Goal: Task Accomplishment & Management: Use online tool/utility

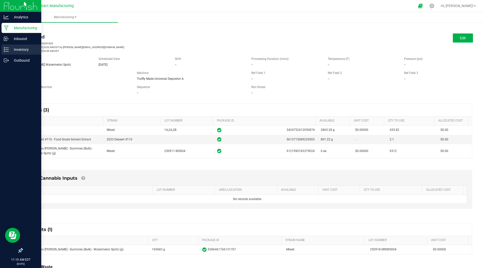
click at [8, 50] on icon at bounding box center [6, 49] width 5 height 5
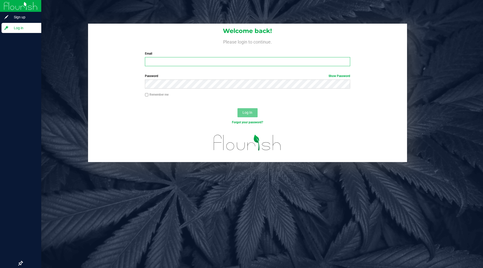
click at [191, 64] on input "Email" at bounding box center [247, 61] width 205 height 9
type input "[PERSON_NAME][EMAIL_ADDRESS][DOMAIN_NAME]"
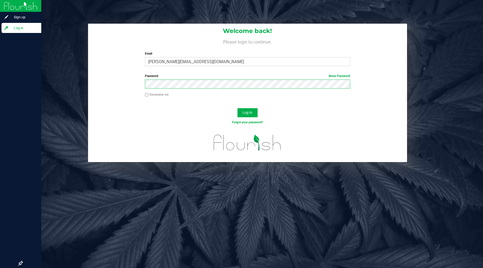
click at [237, 108] on button "Log In" at bounding box center [247, 112] width 20 height 9
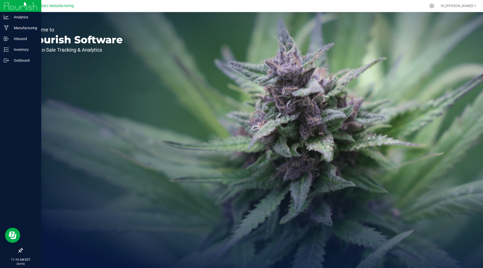
click at [171, 87] on div "Welcome to Flourish Software Seed-to-Sale Tracking & Analytics" at bounding box center [247, 140] width 471 height 256
click at [20, 47] on p "Inventory" at bounding box center [24, 50] width 30 height 6
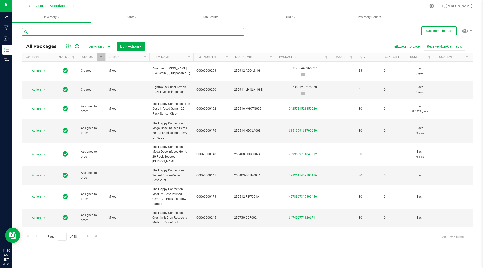
click at [76, 31] on input "text" at bounding box center [132, 32] width 221 height 8
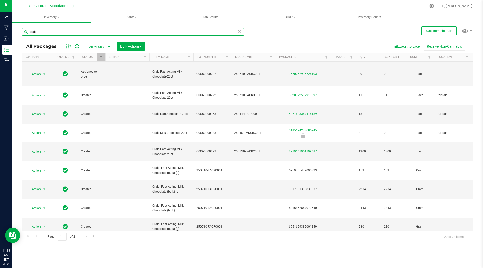
click at [37, 32] on input "craic" at bounding box center [132, 32] width 221 height 8
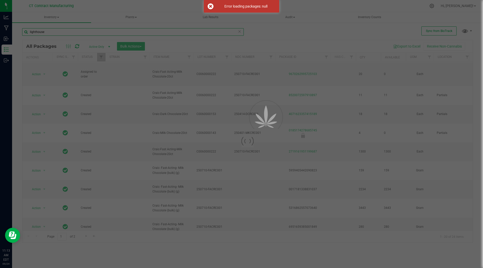
type input "lighthouse"
click at [56, 31] on div at bounding box center [241, 134] width 483 height 268
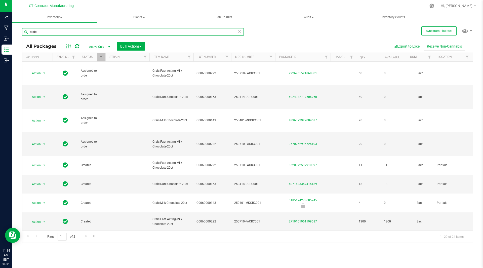
click at [54, 32] on input "craic" at bounding box center [132, 32] width 221 height 8
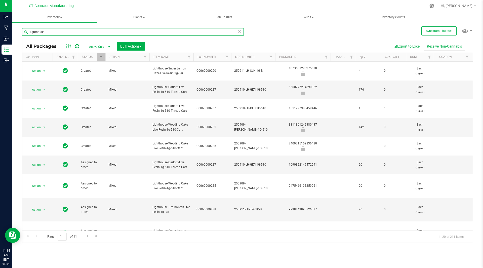
click at [69, 31] on input "lighthouse" at bounding box center [132, 32] width 221 height 8
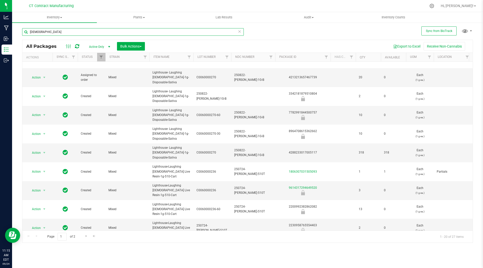
click at [41, 33] on input "[DEMOGRAPHIC_DATA]" at bounding box center [132, 32] width 221 height 8
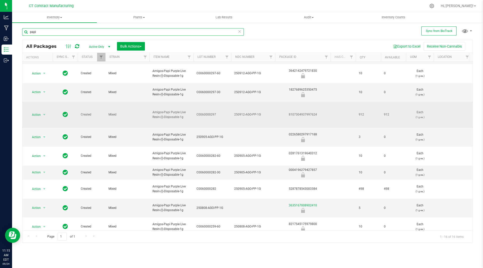
scroll to position [87, 0]
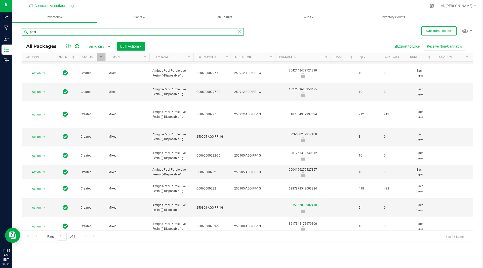
click at [40, 32] on input "papi" at bounding box center [132, 32] width 221 height 8
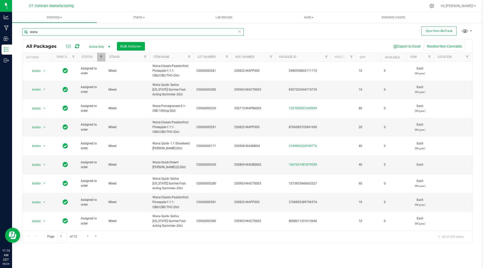
click at [58, 34] on input "wana" at bounding box center [132, 32] width 221 height 8
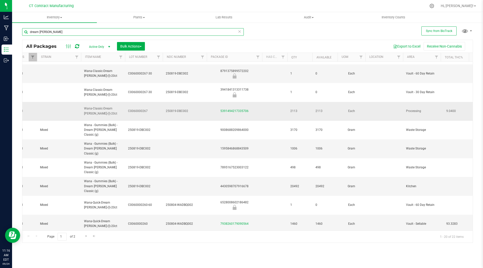
scroll to position [0, 20]
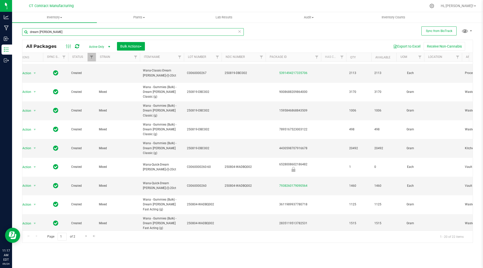
click at [50, 31] on input "dream [PERSON_NAME]" at bounding box center [132, 32] width 221 height 8
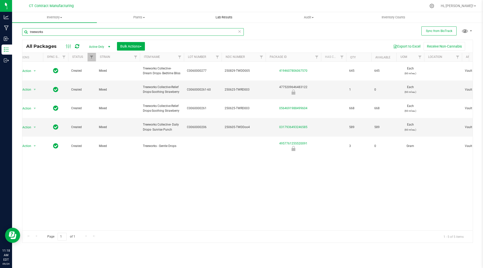
type input "treeworks"
